Goal: Task Accomplishment & Management: Manage account settings

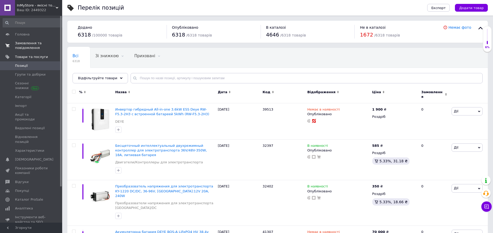
click at [28, 43] on span "Замовлення та повідомлення" at bounding box center [31, 45] width 33 height 9
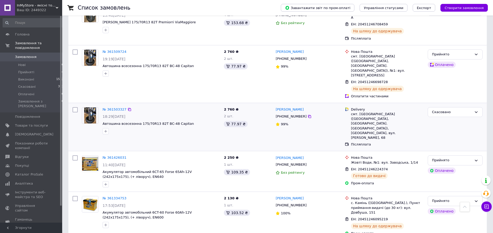
scroll to position [185, 0]
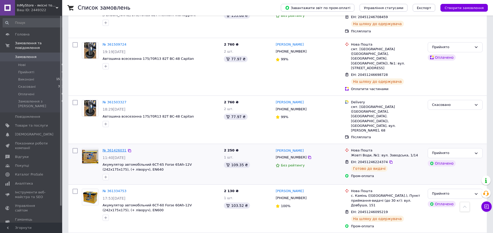
click at [112, 148] on link "№ 361426031" at bounding box center [115, 150] width 24 height 4
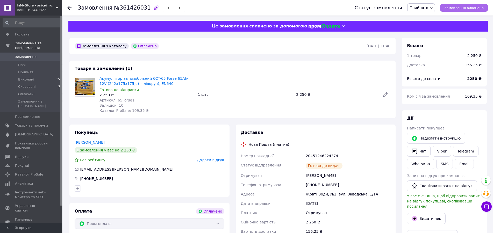
click at [464, 8] on span "Замовлення виконано" at bounding box center [463, 8] width 39 height 4
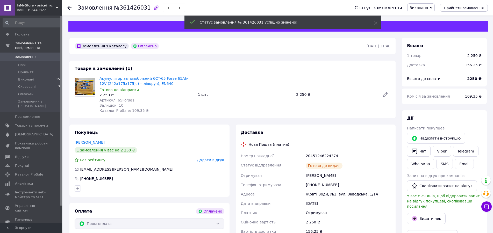
click at [214, 162] on span "Додати відгук" at bounding box center [210, 160] width 27 height 4
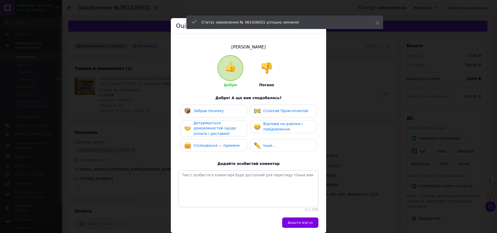
click at [216, 113] on div "Забрав посилку" at bounding box center [204, 111] width 40 height 7
click at [215, 125] on div "Дотримується домовленостей (щодо оплати і доставки)" at bounding box center [218, 128] width 49 height 16
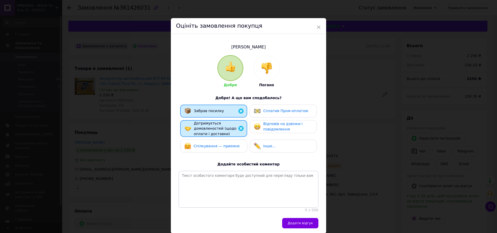
drag, startPoint x: 217, startPoint y: 145, endPoint x: 254, endPoint y: 129, distance: 40.1
click at [217, 144] on span "Спілкування — приємне" at bounding box center [217, 146] width 46 height 4
click at [269, 111] on span "Сплатив Пром-оплатою" at bounding box center [285, 111] width 45 height 4
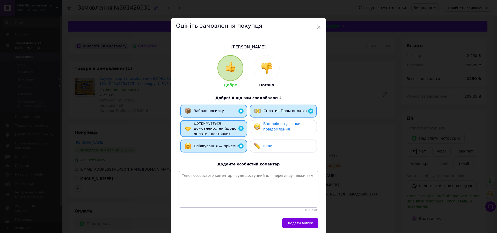
click at [275, 124] on span "Відповів на дзвінки і повідомлення" at bounding box center [282, 127] width 39 height 10
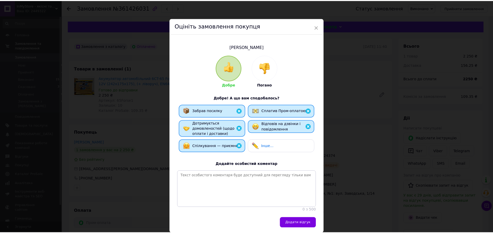
scroll to position [30, 0]
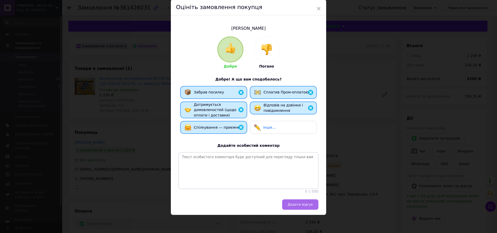
click at [300, 205] on span "Додати відгук" at bounding box center [300, 205] width 25 height 4
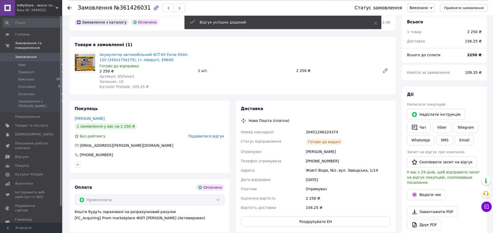
scroll to position [53, 0]
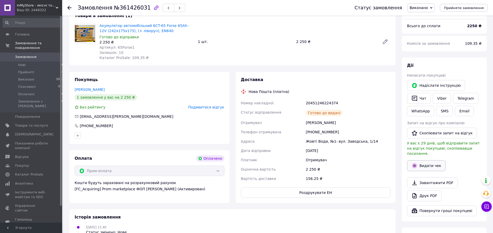
click at [425, 161] on button "Видати чек" at bounding box center [426, 165] width 39 height 11
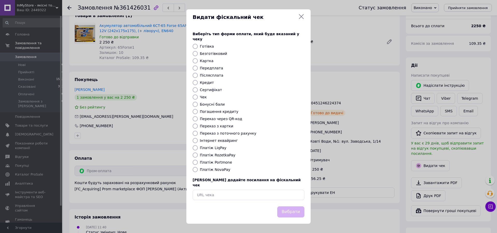
click at [200, 155] on label "Платіж RozetkaPay" at bounding box center [217, 155] width 35 height 4
click at [198, 155] on input "Платіж RozetkaPay" at bounding box center [195, 155] width 5 height 5
radio input "true"
click at [297, 206] on button "Вибрати" at bounding box center [290, 211] width 27 height 11
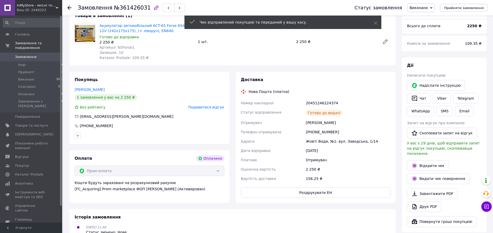
click at [69, 5] on div at bounding box center [69, 7] width 4 height 5
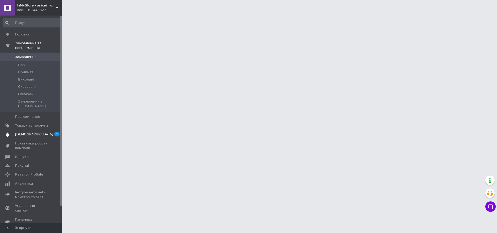
click at [29, 132] on span "[DEMOGRAPHIC_DATA]" at bounding box center [34, 134] width 38 height 5
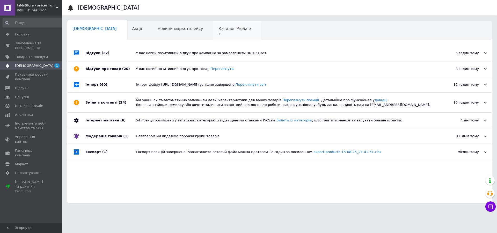
click at [219, 28] on span "Каталог ProSale" at bounding box center [235, 28] width 32 height 5
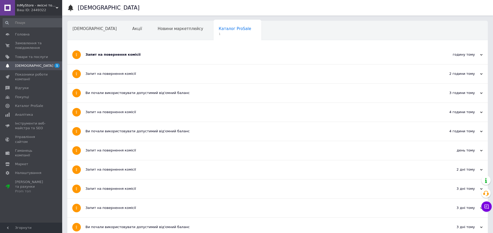
click at [122, 57] on div "Запит на повернення комісії" at bounding box center [257, 54] width 345 height 19
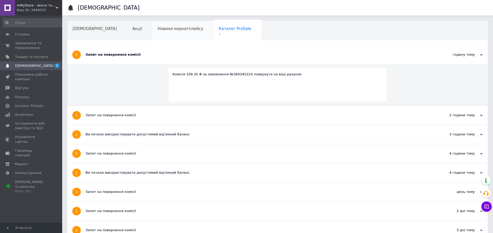
click at [158, 31] on span "Новини маркетплейсу" at bounding box center [181, 28] width 46 height 5
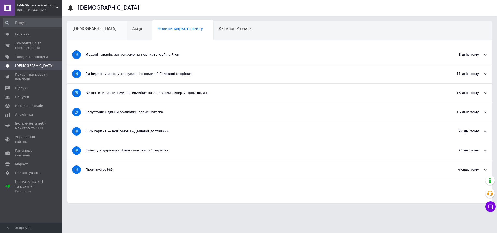
click at [87, 31] on span "[DEMOGRAPHIC_DATA]" at bounding box center [95, 28] width 44 height 5
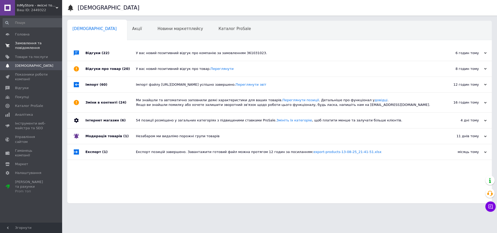
click at [31, 46] on span "Замовлення та повідомлення" at bounding box center [31, 45] width 33 height 9
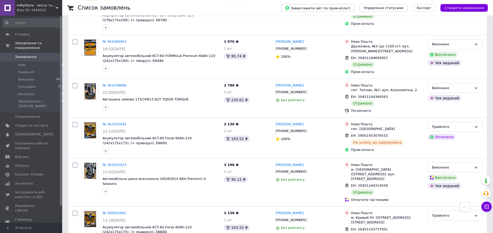
scroll to position [682, 0]
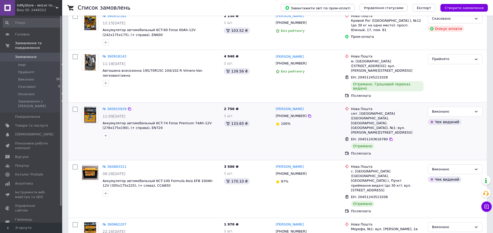
scroll to position [53, 0]
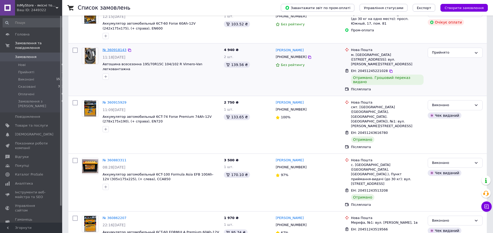
click at [117, 49] on link "№ 360918143" at bounding box center [115, 50] width 24 height 4
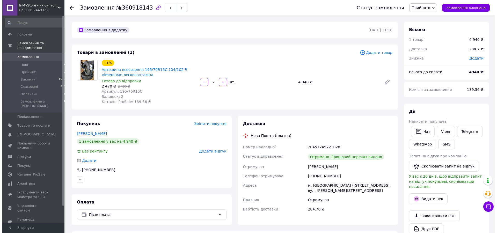
scroll to position [60, 0]
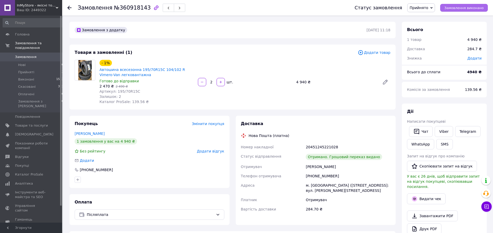
click at [460, 7] on span "Замовлення виконано" at bounding box center [463, 8] width 39 height 4
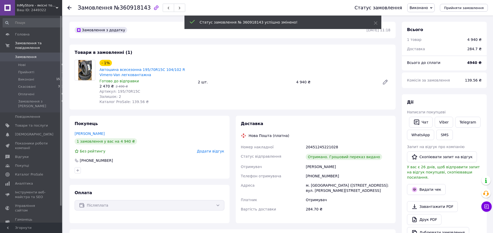
click at [212, 150] on span "Додати відгук" at bounding box center [210, 151] width 27 height 4
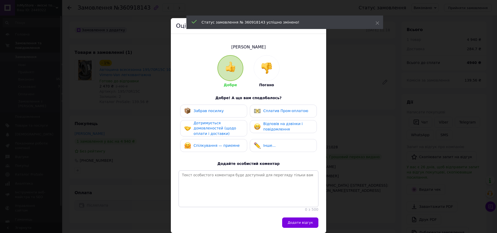
click at [219, 113] on div "Забрав посилку" at bounding box center [213, 111] width 59 height 7
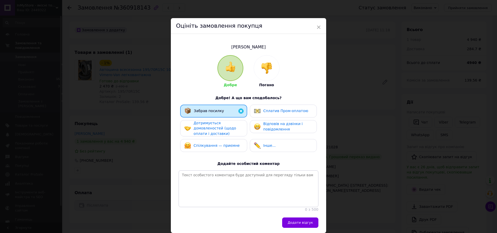
click at [219, 127] on span "Дотримується домовленостей (щодо оплати і доставки)" at bounding box center [215, 128] width 42 height 15
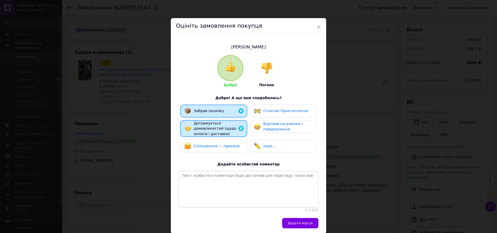
drag, startPoint x: 220, startPoint y: 145, endPoint x: 228, endPoint y: 141, distance: 8.8
click at [219, 145] on span "Спілкування — приємне" at bounding box center [217, 146] width 46 height 4
drag, startPoint x: 270, startPoint y: 126, endPoint x: 273, endPoint y: 126, distance: 3.4
click at [271, 126] on span "Відповів на дзвінки і повідомлення" at bounding box center [282, 127] width 39 height 10
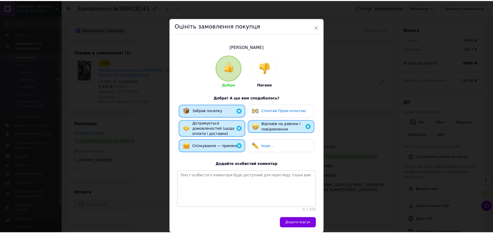
scroll to position [30, 0]
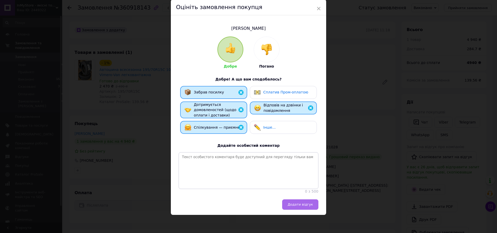
click at [300, 202] on button "Додати відгук" at bounding box center [300, 204] width 36 height 10
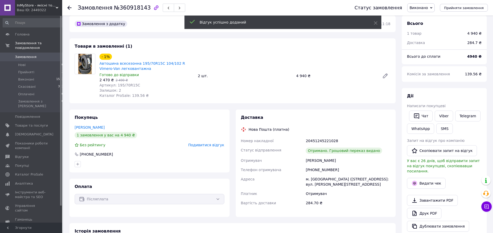
scroll to position [0, 0]
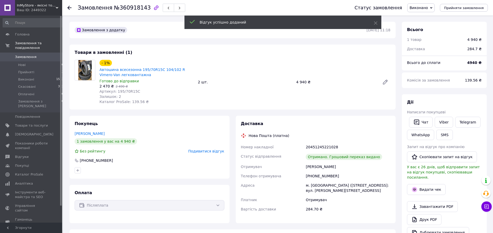
click at [69, 7] on icon at bounding box center [69, 8] width 4 height 4
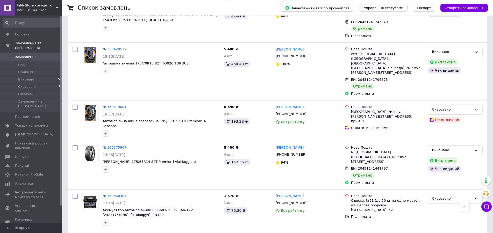
scroll to position [729, 0]
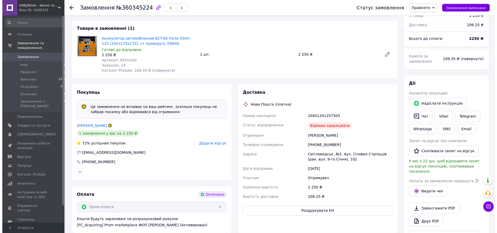
scroll to position [53, 0]
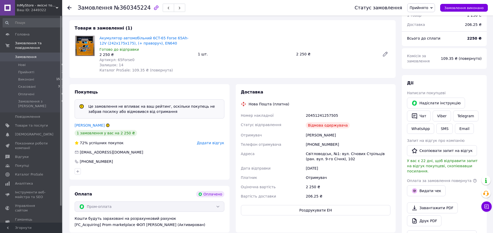
click at [434, 8] on span "Прийнято" at bounding box center [421, 7] width 28 height 9
click at [425, 25] on li "Скасовано" at bounding box center [420, 26] width 27 height 8
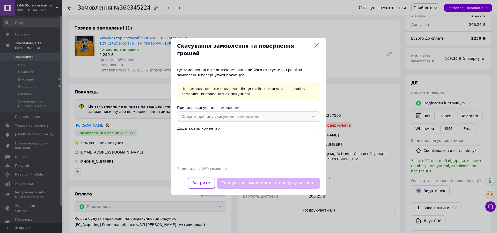
click at [291, 114] on div "Оберіть причину скасування замовлення" at bounding box center [246, 117] width 128 height 6
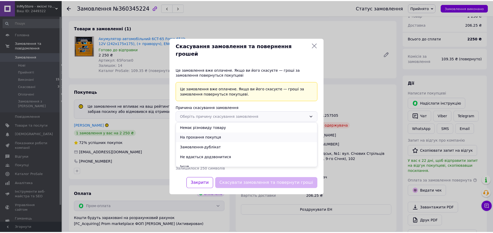
scroll to position [15, 0]
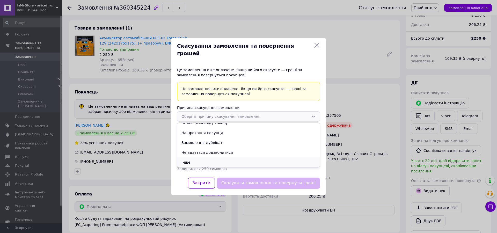
click at [197, 159] on li "Інше" at bounding box center [248, 163] width 142 height 10
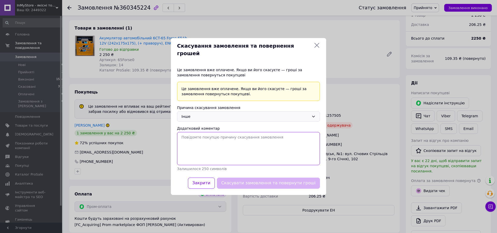
click at [213, 138] on textarea "Додатковий коментар" at bounding box center [248, 148] width 143 height 33
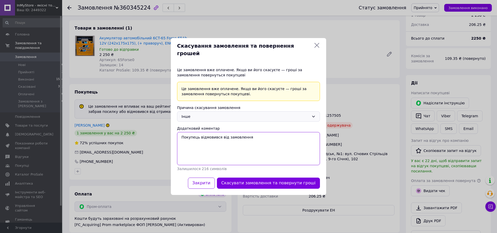
type textarea "Покупець відмовився від замовлення"
drag, startPoint x: 267, startPoint y: 47, endPoint x: 249, endPoint y: 41, distance: 18.6
click at [249, 42] on span "Скасування замовлення та повернення грошей" at bounding box center [244, 49] width 135 height 15
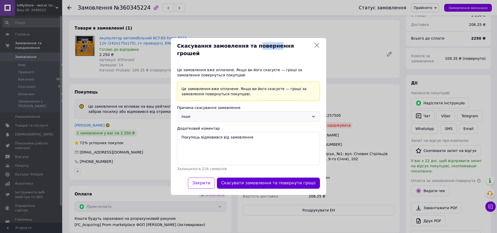
click at [277, 181] on button "Скасувати замовлення та повернути гроші" at bounding box center [268, 183] width 103 height 11
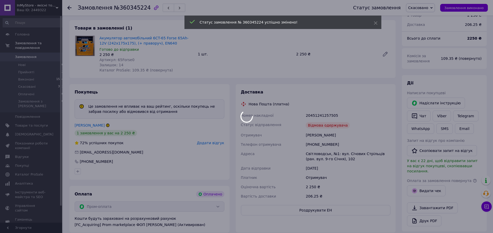
scroll to position [12, 0]
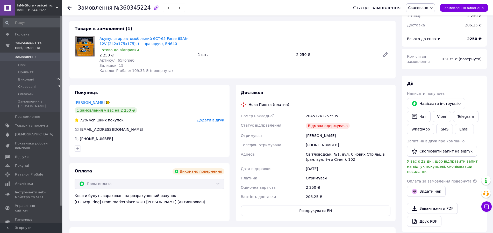
click at [213, 120] on span "Додати відгук" at bounding box center [210, 120] width 27 height 4
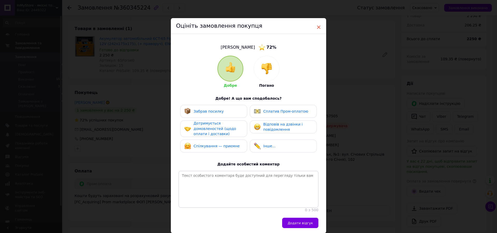
click at [317, 27] on span "×" at bounding box center [319, 27] width 5 height 9
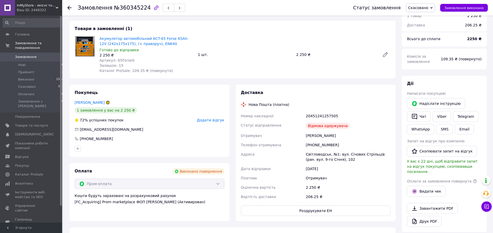
click at [70, 7] on icon at bounding box center [69, 8] width 4 height 4
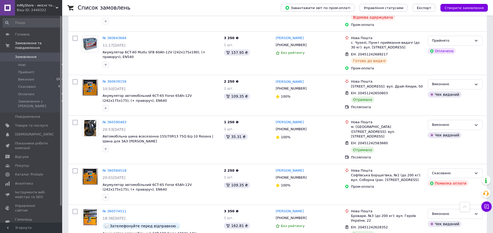
scroll to position [185, 0]
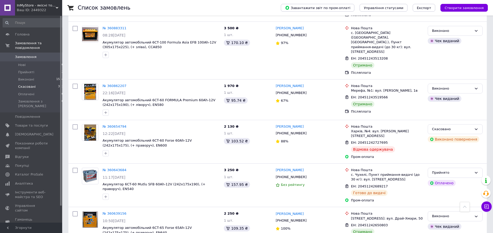
click at [29, 84] on span "Скасовані" at bounding box center [27, 86] width 18 height 5
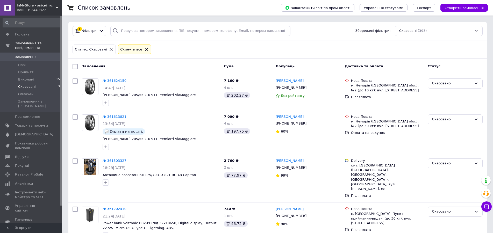
click at [144, 48] on icon at bounding box center [146, 49] width 5 height 5
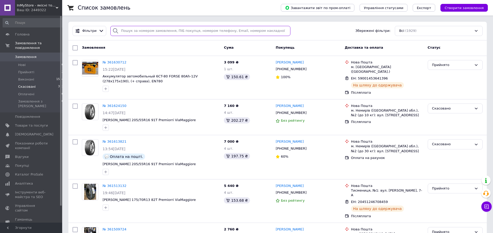
click at [171, 32] on input "search" at bounding box center [200, 31] width 180 height 10
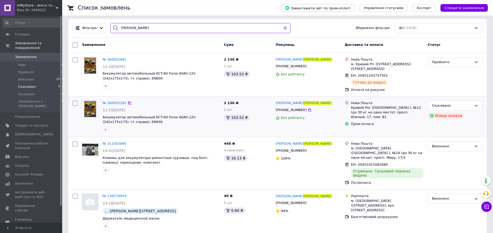
scroll to position [5, 0]
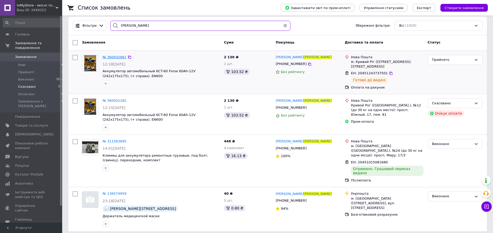
type input "власенко"
click at [115, 56] on span "№ 360932881" at bounding box center [115, 57] width 24 height 4
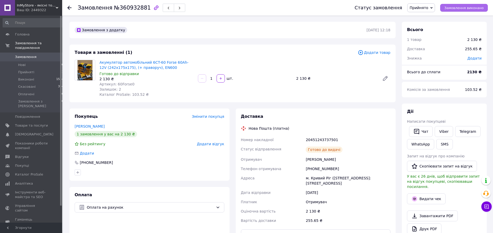
click at [467, 8] on span "Замовлення виконано" at bounding box center [463, 8] width 39 height 4
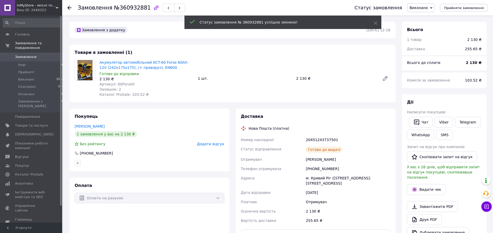
click at [216, 145] on span "Додати відгук" at bounding box center [210, 144] width 27 height 4
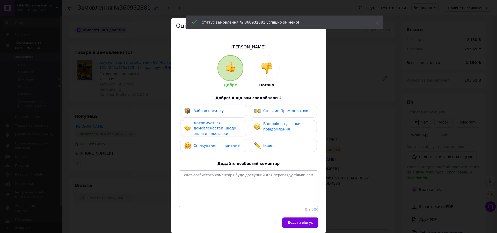
click at [219, 112] on div "Забрав посилку" at bounding box center [213, 111] width 59 height 7
click at [219, 126] on span "Дотримується домовленостей (щодо оплати і доставки)" at bounding box center [215, 128] width 42 height 15
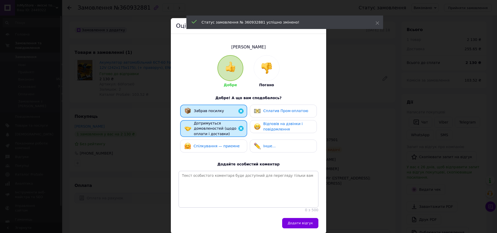
click at [217, 143] on div "Спілкування — приємне" at bounding box center [211, 146] width 55 height 7
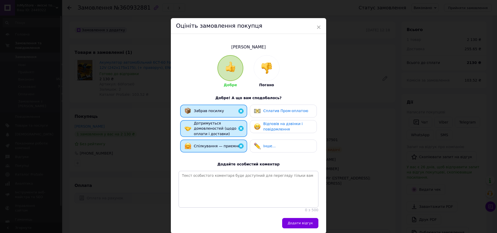
click at [273, 128] on span "Відповів на дзвінки і повідомлення" at bounding box center [282, 127] width 39 height 10
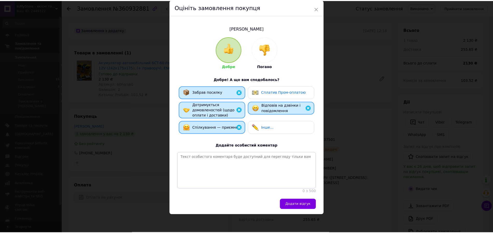
scroll to position [30, 0]
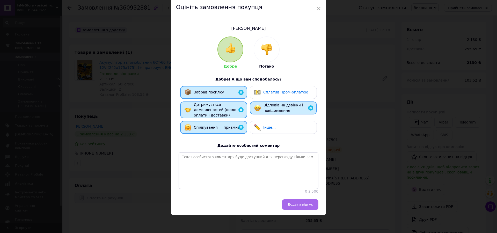
click at [302, 205] on span "Додати відгук" at bounding box center [300, 205] width 25 height 4
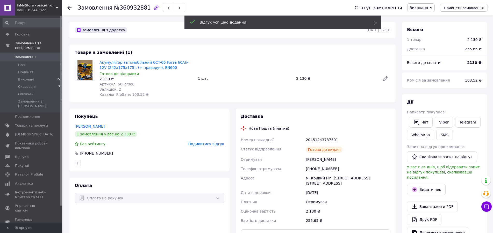
click at [69, 6] on use at bounding box center [69, 8] width 4 height 4
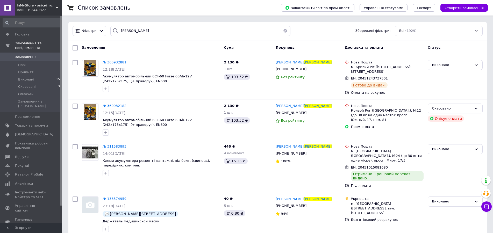
click at [283, 30] on button "button" at bounding box center [285, 31] width 10 height 10
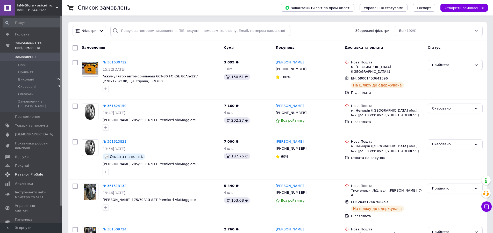
click at [22, 172] on span "Каталог ProSale" at bounding box center [29, 174] width 28 height 5
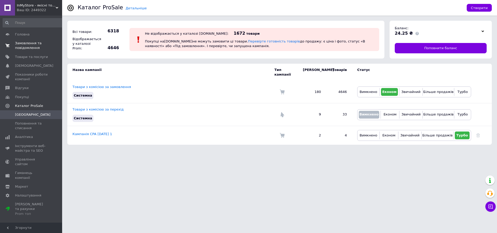
click at [20, 45] on span "Замовлення та повідомлення" at bounding box center [31, 45] width 33 height 9
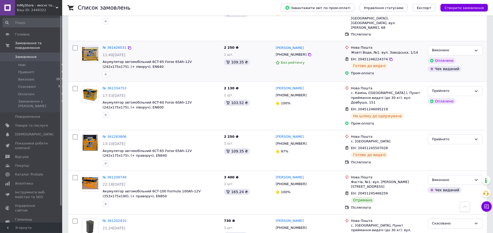
scroll to position [291, 0]
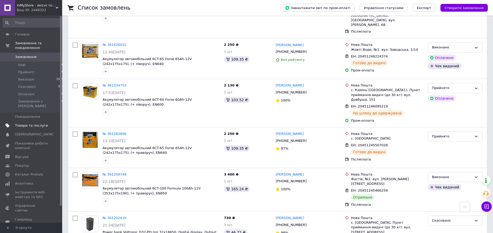
click at [38, 123] on span "Товари та послуги" at bounding box center [31, 125] width 33 height 5
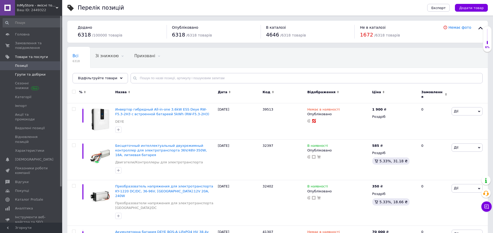
click at [32, 74] on span "Групи та добірки" at bounding box center [30, 74] width 31 height 5
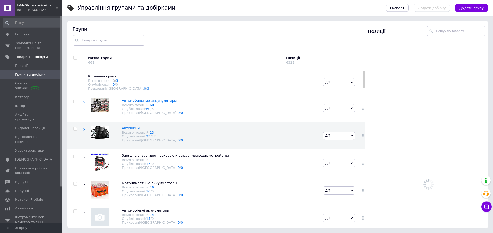
scroll to position [29, 0]
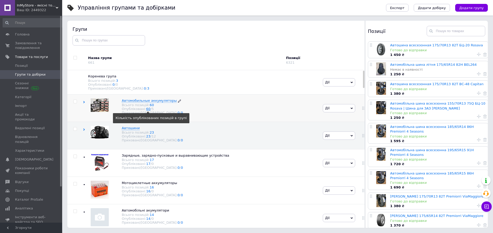
click at [146, 111] on link "60" at bounding box center [148, 109] width 4 height 4
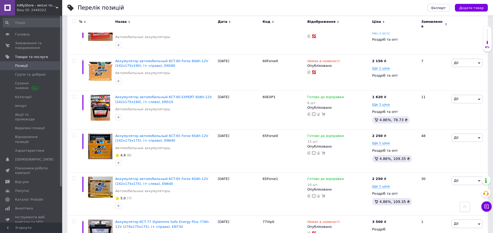
scroll to position [476, 0]
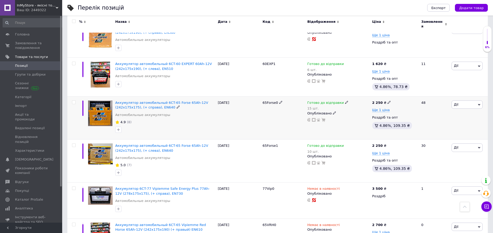
click at [313, 119] on icon at bounding box center [314, 120] width 4 height 4
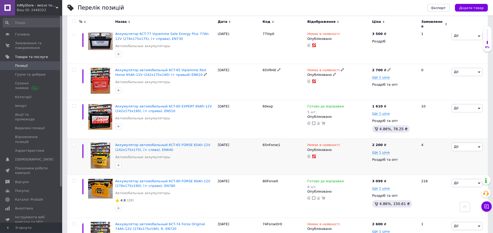
scroll to position [670, 0]
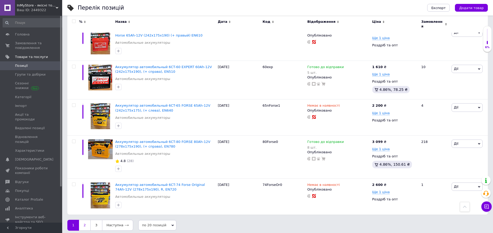
click at [85, 223] on link "2" at bounding box center [84, 225] width 11 height 11
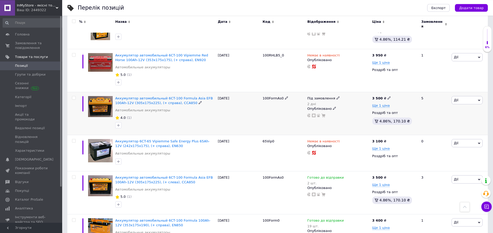
scroll to position [523, 0]
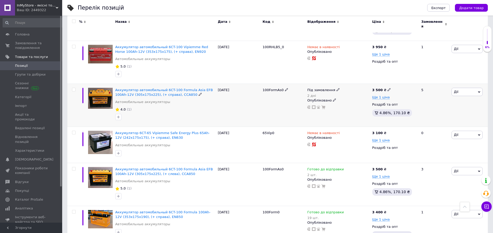
click at [337, 88] on icon at bounding box center [338, 89] width 3 height 3
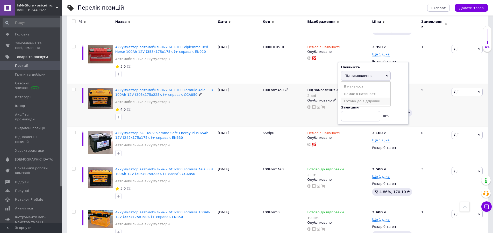
click at [363, 98] on li "Готово до відправки" at bounding box center [365, 101] width 49 height 7
click at [367, 106] on input at bounding box center [360, 111] width 39 height 10
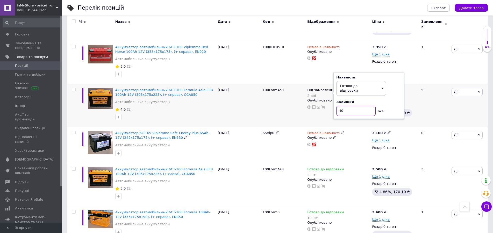
type input "10"
click at [271, 104] on div "100FormAs0" at bounding box center [283, 105] width 45 height 43
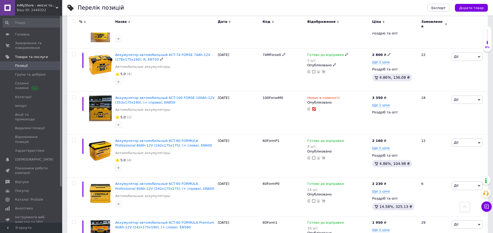
scroll to position [0, 0]
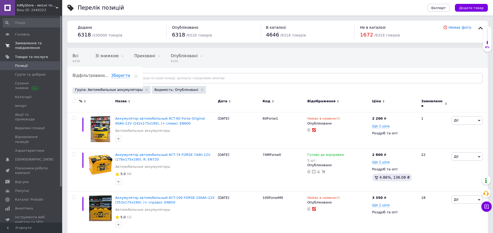
click at [25, 43] on span "Замовлення та повідомлення" at bounding box center [31, 45] width 33 height 9
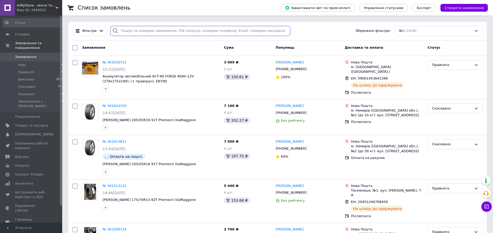
click at [144, 33] on input "search" at bounding box center [200, 31] width 180 height 10
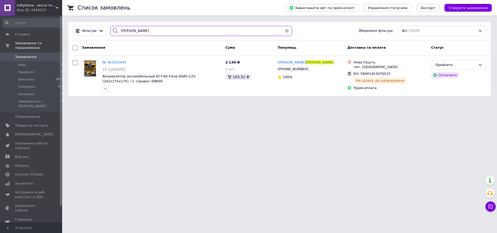
type input "таргонський"
click at [114, 63] on span "№ 361032445" at bounding box center [115, 62] width 24 height 4
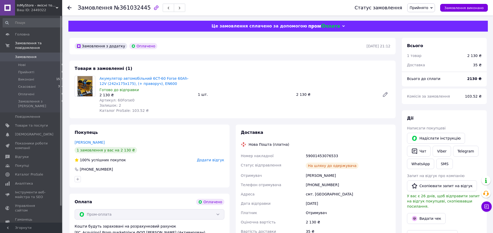
scroll to position [2, 0]
click at [458, 8] on span "Замовлення виконано" at bounding box center [463, 8] width 39 height 4
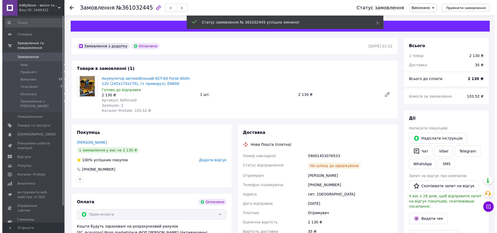
scroll to position [15, 0]
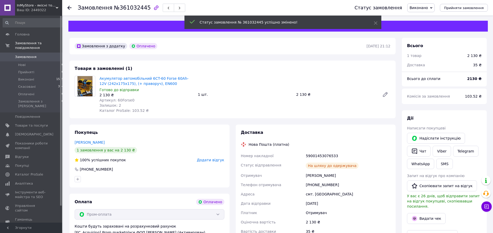
click at [213, 159] on span "Додати відгук" at bounding box center [210, 160] width 27 height 4
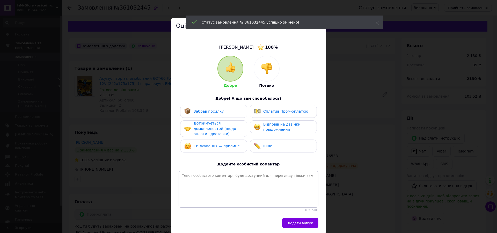
click at [214, 112] on span "Забрав посилку" at bounding box center [209, 111] width 30 height 4
click at [213, 126] on div "Дотримується домовленостей (щодо оплати і доставки)" at bounding box center [218, 129] width 49 height 16
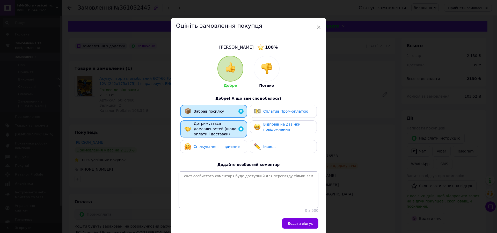
click at [214, 147] on span "Спілкування — приємне" at bounding box center [217, 147] width 46 height 4
click at [275, 114] on div "Сплатив Пром-оплатою" at bounding box center [281, 111] width 54 height 7
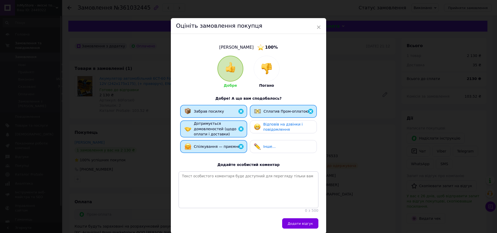
click at [274, 127] on div "Відповів на дзвінки і повідомлення" at bounding box center [287, 127] width 49 height 11
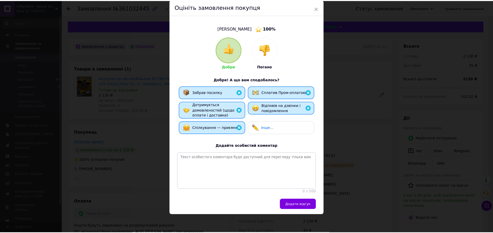
scroll to position [31, 0]
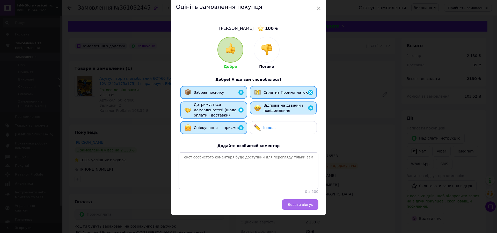
click at [299, 203] on span "Додати відгук" at bounding box center [300, 205] width 25 height 4
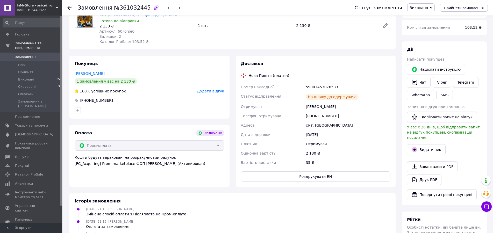
scroll to position [79, 0]
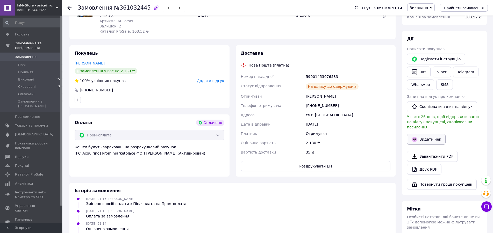
click at [433, 134] on button "Видати чек" at bounding box center [426, 139] width 39 height 11
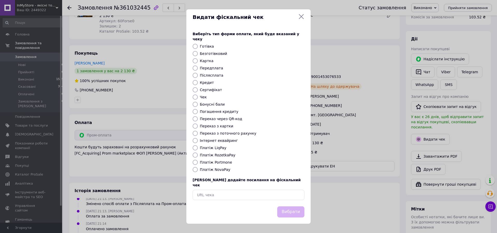
click at [195, 156] on input "Платіж RozetkaPay" at bounding box center [195, 155] width 5 height 5
radio input "true"
click at [294, 206] on button "Вибрати" at bounding box center [290, 211] width 27 height 11
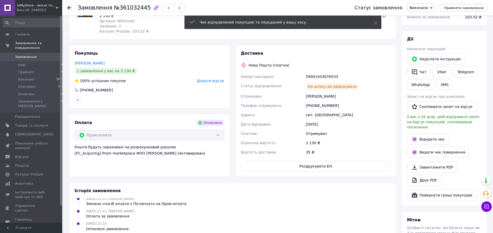
click at [69, 6] on icon at bounding box center [69, 8] width 4 height 4
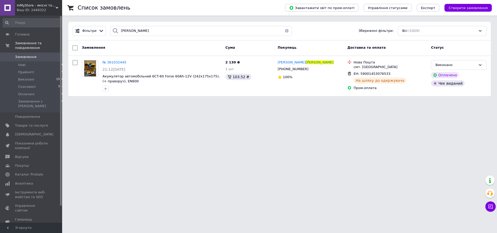
click at [285, 31] on button "button" at bounding box center [287, 31] width 10 height 10
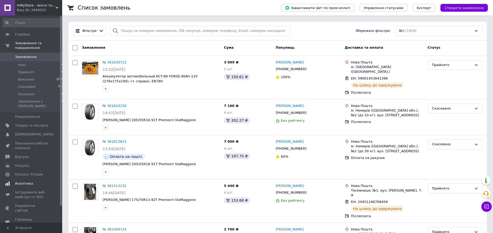
click at [23, 181] on span "Аналітика" at bounding box center [24, 183] width 18 height 5
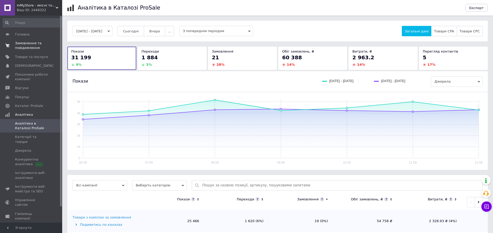
click at [32, 45] on span "Замовлення та повідомлення" at bounding box center [31, 45] width 33 height 9
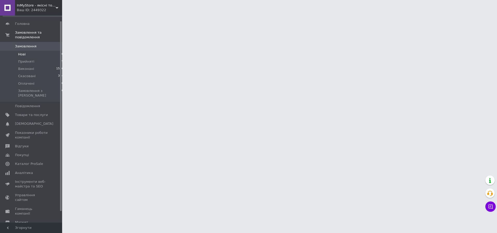
scroll to position [18, 0]
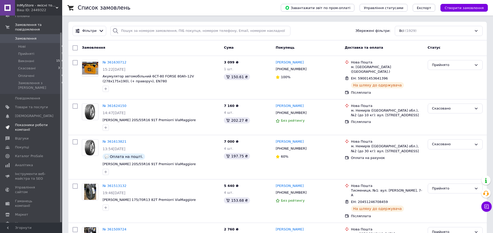
click at [27, 123] on span "Показники роботи компанії" at bounding box center [31, 127] width 33 height 9
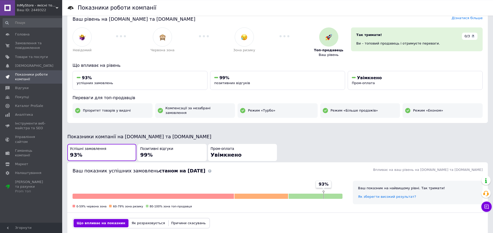
scroll to position [10, 0]
click at [29, 65] on span "[DEMOGRAPHIC_DATA]" at bounding box center [34, 65] width 38 height 5
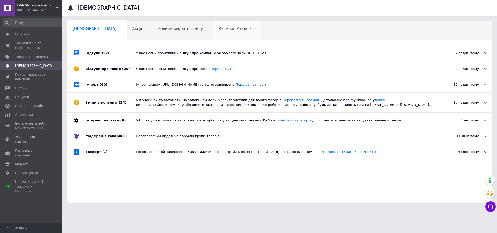
click at [213, 32] on div "Каталог ProSale 0" at bounding box center [237, 31] width 48 height 20
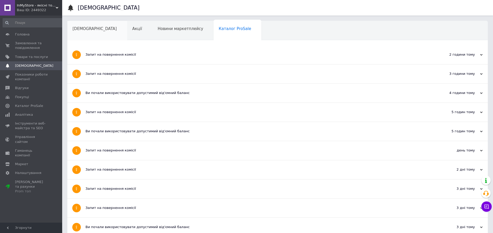
click at [85, 30] on span "[DEMOGRAPHIC_DATA]" at bounding box center [95, 28] width 44 height 5
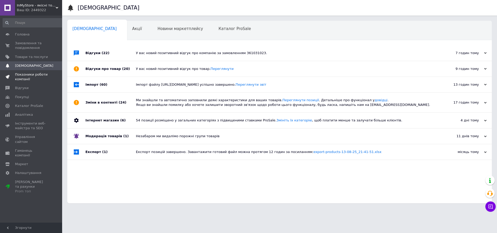
click at [22, 76] on span "Показники роботи компанії" at bounding box center [31, 76] width 33 height 9
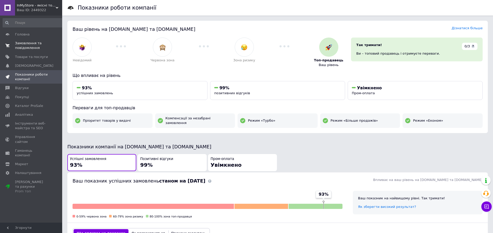
click at [29, 44] on span "Замовлення та повідомлення" at bounding box center [31, 45] width 33 height 9
